Goal: Find specific page/section: Find specific page/section

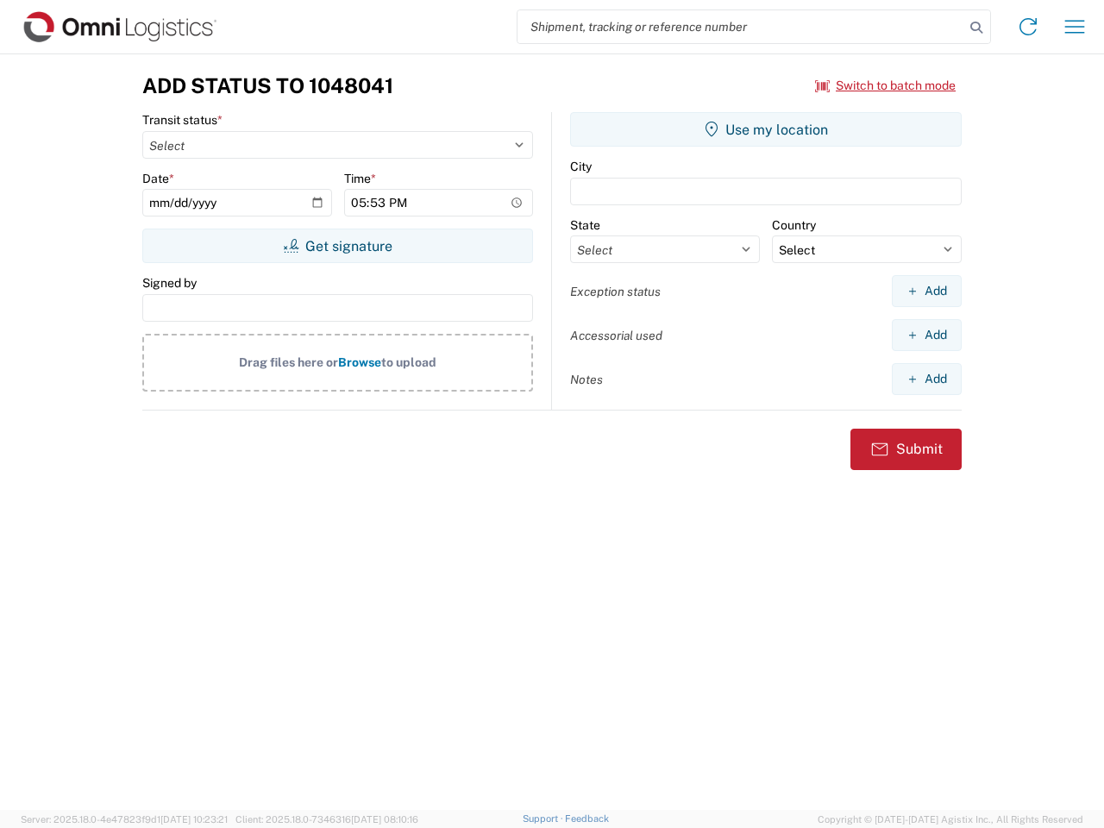
click at [741, 27] on input "search" at bounding box center [741, 26] width 447 height 33
click at [976, 28] on icon at bounding box center [976, 28] width 24 height 24
click at [1028, 27] on icon at bounding box center [1028, 27] width 28 height 28
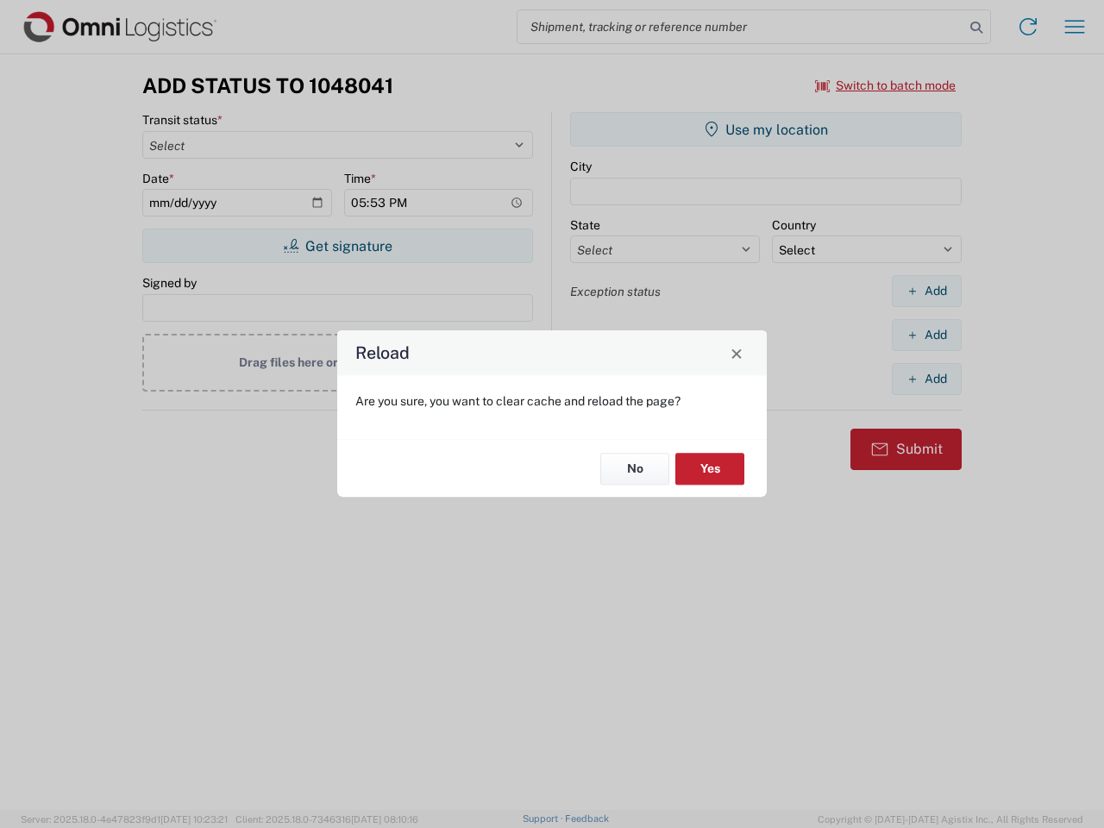
click at [1075, 27] on div "Reload Are you sure, you want to clear cache and reload the page? No Yes" at bounding box center [552, 414] width 1104 height 828
click at [886, 85] on div "Reload Are you sure, you want to clear cache and reload the page? No Yes" at bounding box center [552, 414] width 1104 height 828
click at [337, 246] on div "Reload Are you sure, you want to clear cache and reload the page? No Yes" at bounding box center [552, 414] width 1104 height 828
click at [766, 129] on div "Reload Are you sure, you want to clear cache and reload the page? No Yes" at bounding box center [552, 414] width 1104 height 828
click at [926, 291] on div "Reload Are you sure, you want to clear cache and reload the page? No Yes" at bounding box center [552, 414] width 1104 height 828
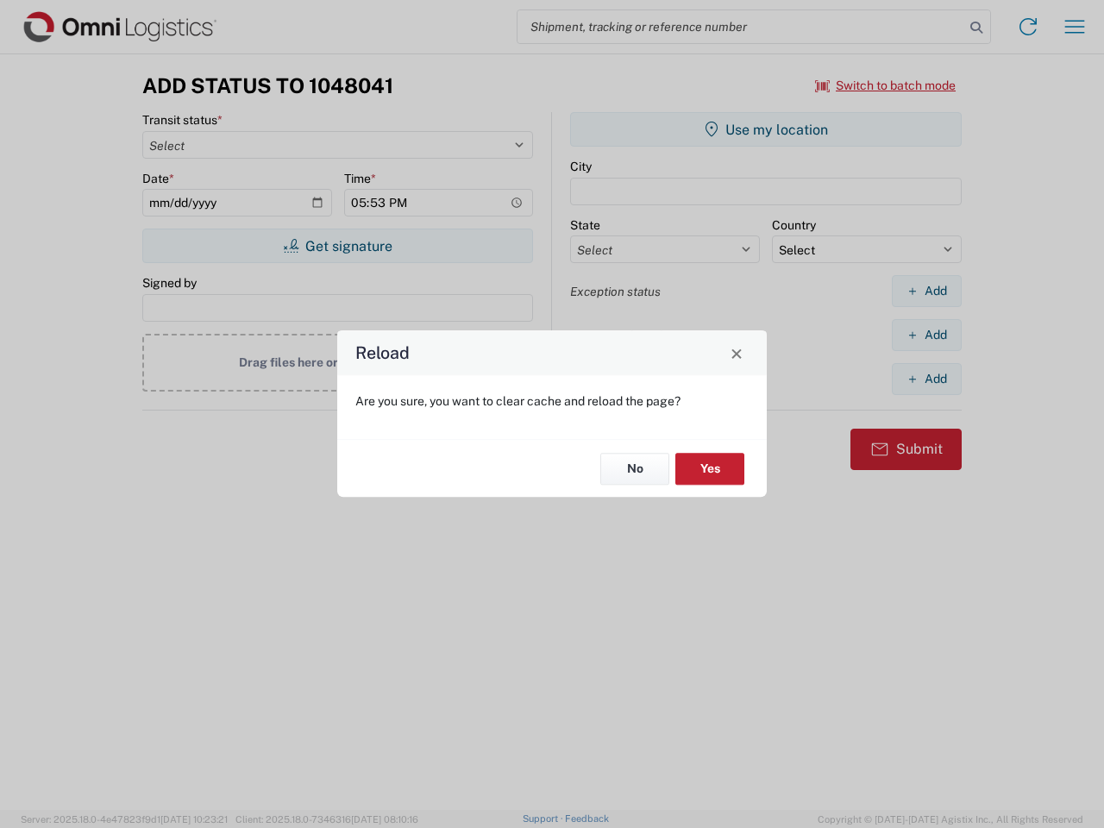
click at [926, 335] on div "Reload Are you sure, you want to clear cache and reload the page? No Yes" at bounding box center [552, 414] width 1104 height 828
click at [926, 379] on div "Reload Are you sure, you want to clear cache and reload the page? No Yes" at bounding box center [552, 414] width 1104 height 828
